Goal: Information Seeking & Learning: Learn about a topic

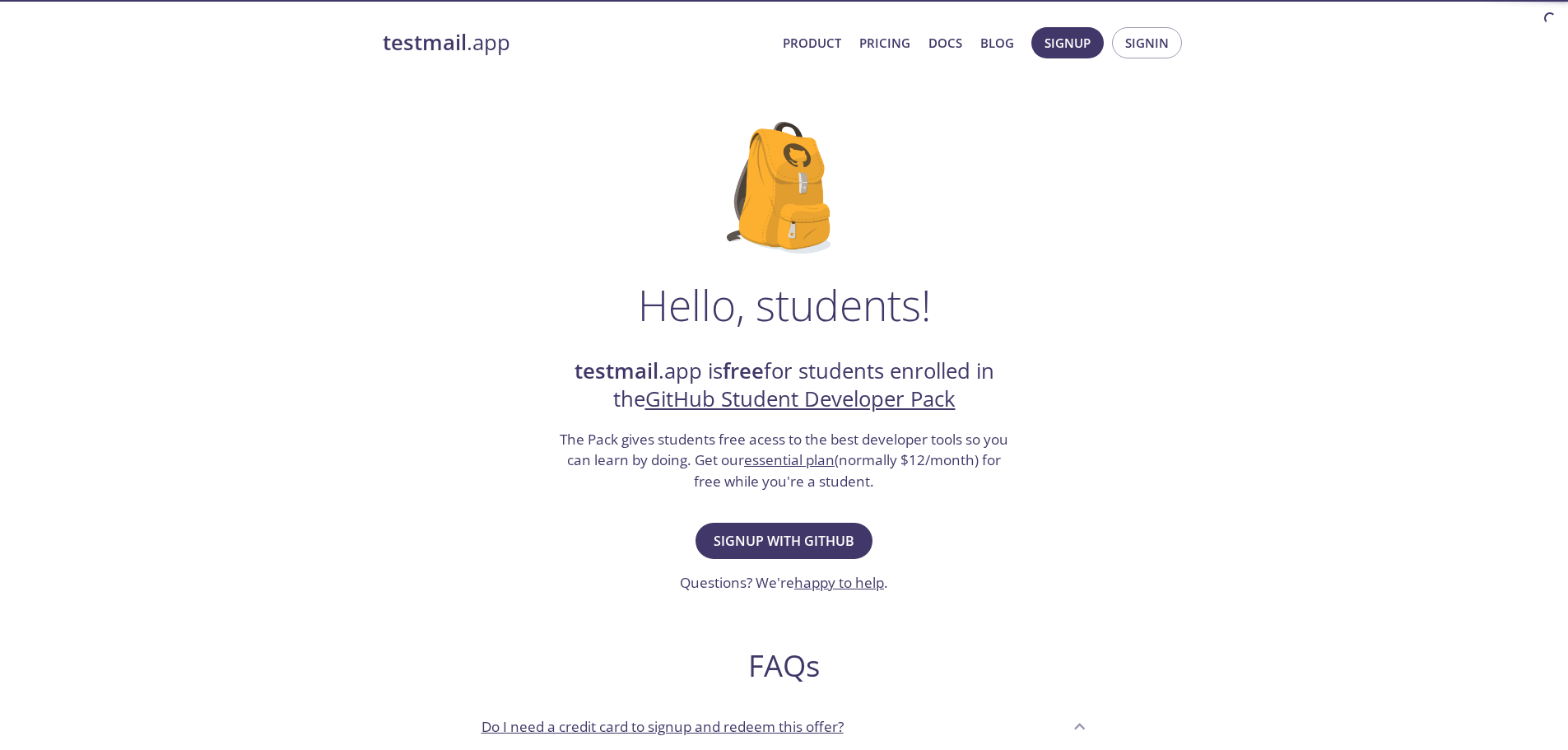
click at [898, 40] on link "Pricing" at bounding box center [885, 42] width 51 height 22
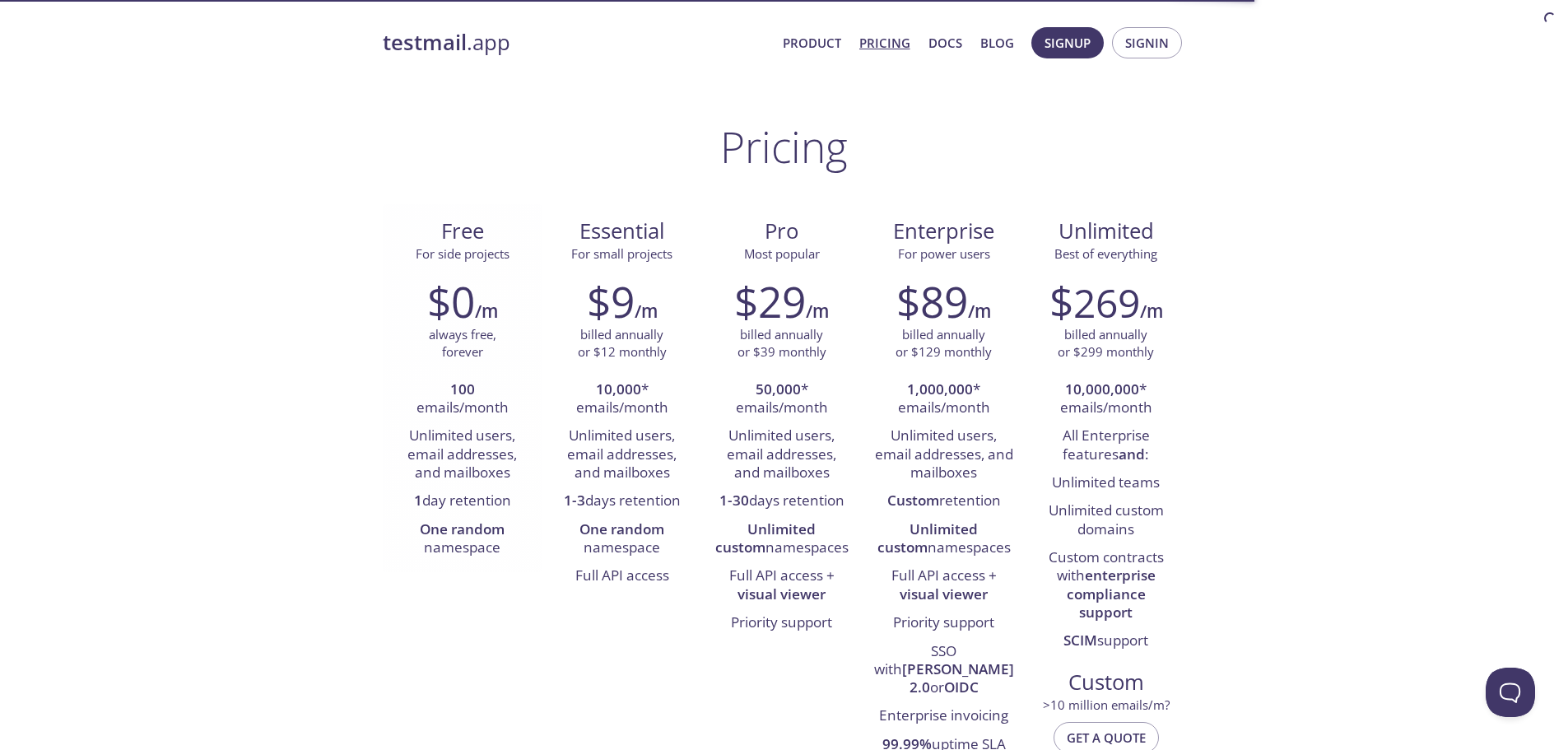
click at [472, 503] on li "1 day retention" at bounding box center [462, 502] width 135 height 28
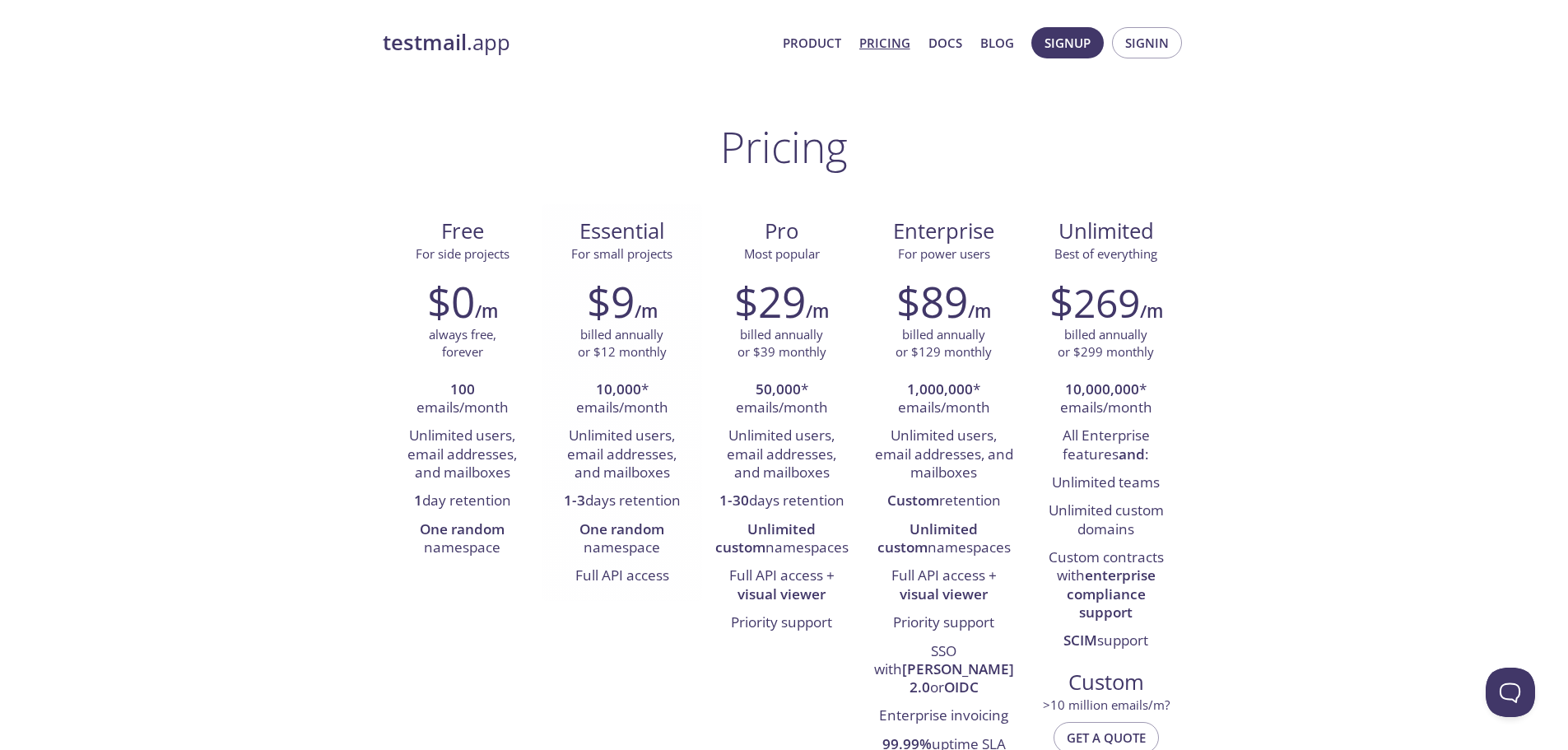
click at [638, 568] on li "Full API access" at bounding box center [621, 576] width 135 height 28
click at [637, 568] on li "Full API access" at bounding box center [621, 576] width 135 height 28
